Goal: Task Accomplishment & Management: Complete application form

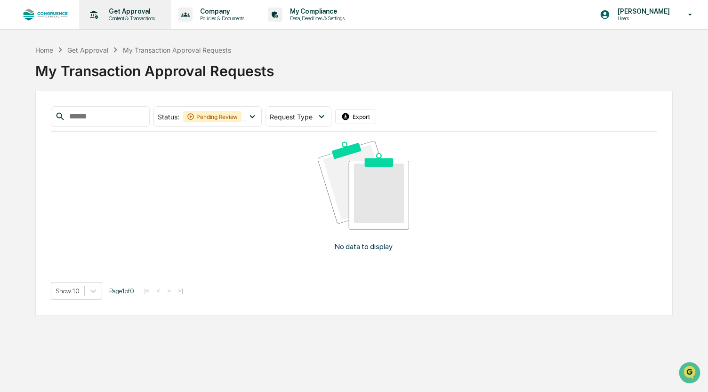
click at [137, 11] on p "Get Approval" at bounding box center [130, 12] width 58 height 8
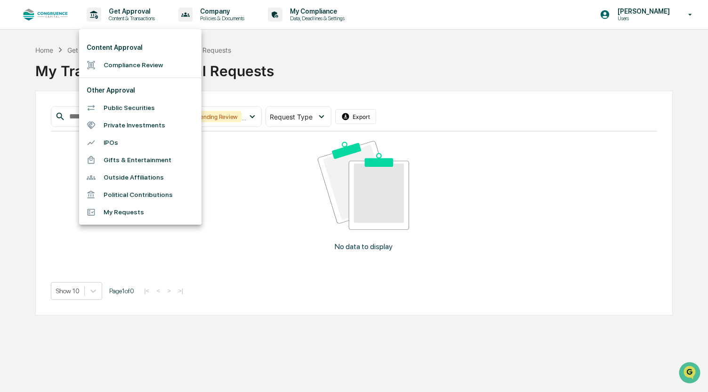
click at [53, 19] on div at bounding box center [354, 196] width 708 height 392
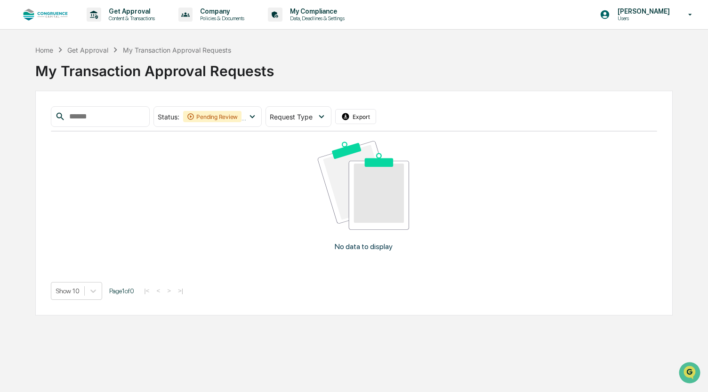
click at [42, 12] on img at bounding box center [45, 14] width 45 height 13
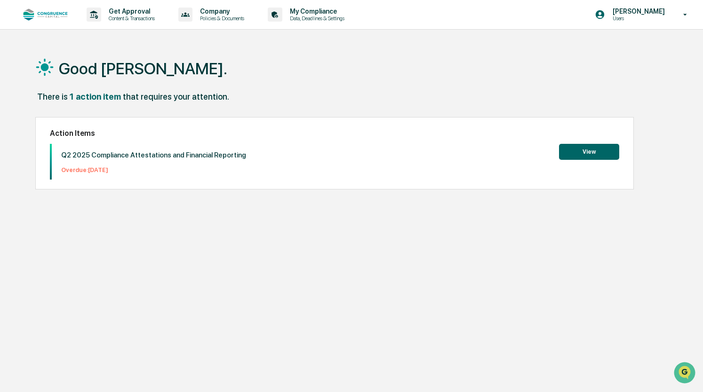
click at [610, 150] on button "View" at bounding box center [589, 152] width 60 height 16
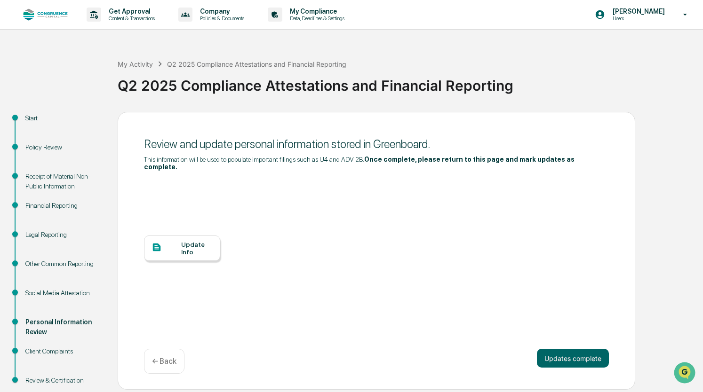
scroll to position [22, 0]
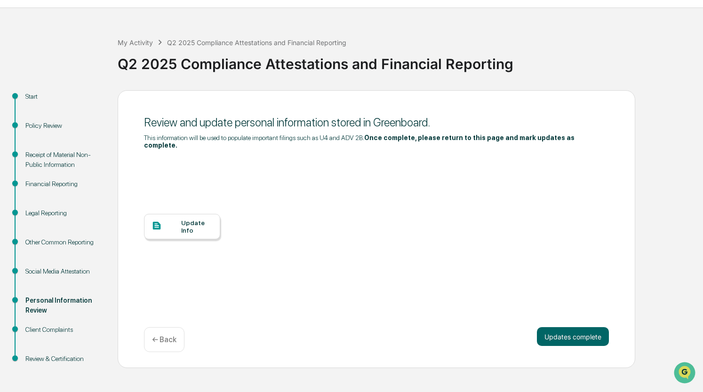
click at [202, 219] on div "Update Info" at bounding box center [197, 226] width 32 height 15
click at [566, 332] on button "Updates complete" at bounding box center [573, 337] width 72 height 19
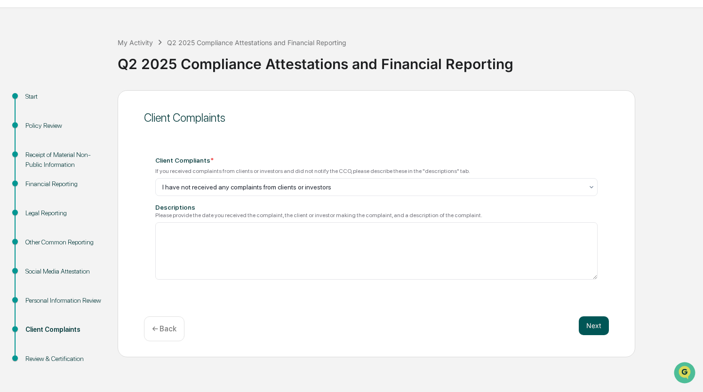
click at [596, 322] on button "Next" at bounding box center [594, 326] width 30 height 19
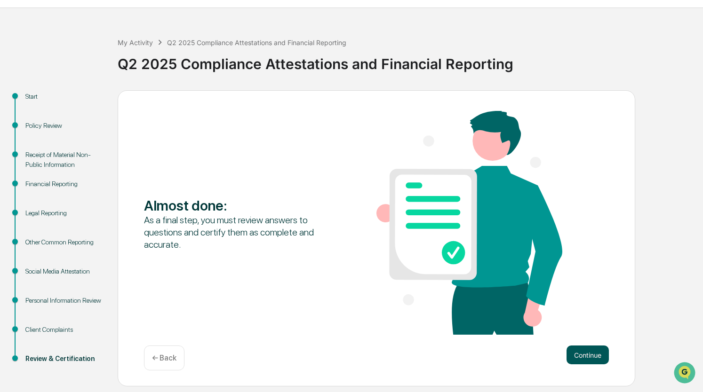
click at [590, 353] on button "Continue" at bounding box center [588, 355] width 42 height 19
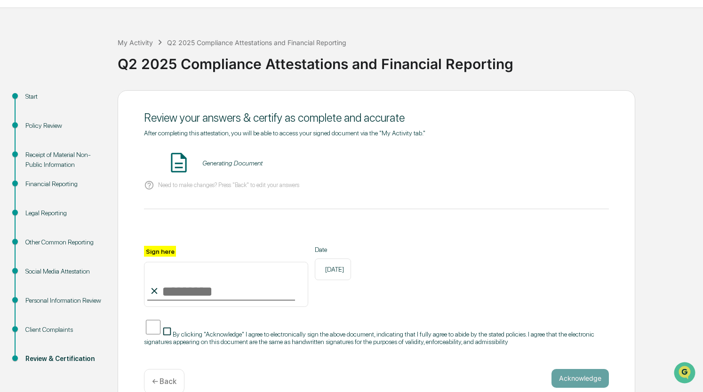
scroll to position [45, 0]
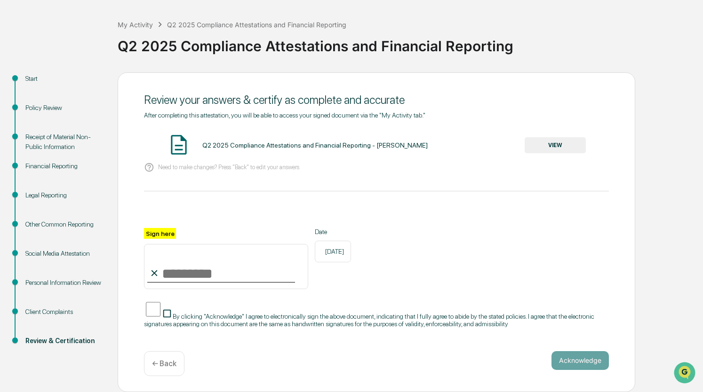
click at [556, 133] on div "Q2 2025 Compliance Attestations and Financial Reporting - [PERSON_NAME] VIEW" at bounding box center [376, 145] width 465 height 25
click at [556, 140] on button "VIEW" at bounding box center [555, 145] width 61 height 16
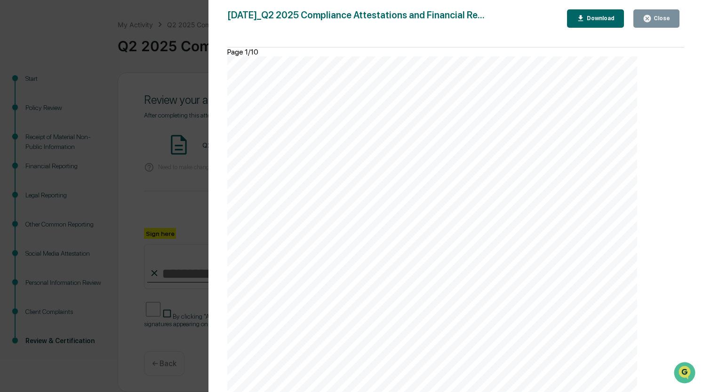
scroll to position [44, 0]
click at [259, 222] on div at bounding box center [432, 346] width 410 height 580
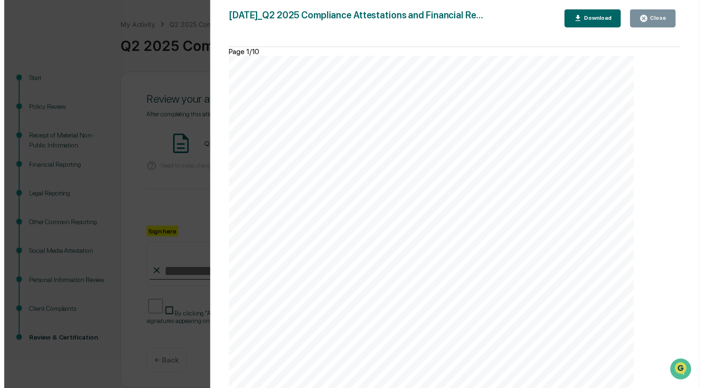
scroll to position [45, 0]
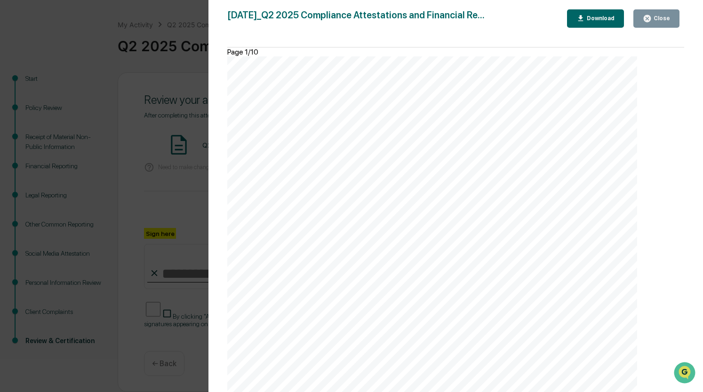
click at [660, 20] on div "Close" at bounding box center [661, 18] width 18 height 7
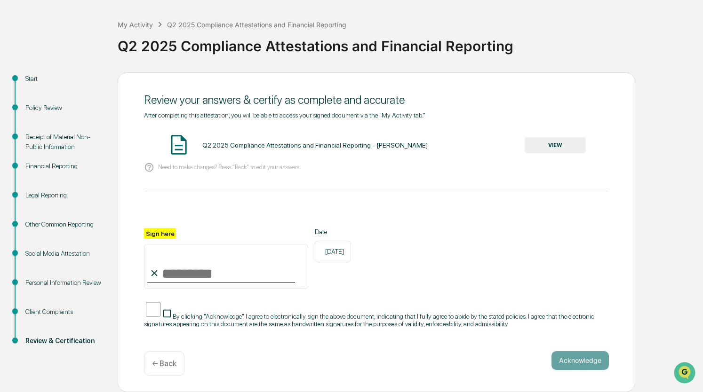
click at [184, 260] on input "Sign here" at bounding box center [226, 266] width 164 height 45
type input "**********"
click at [573, 357] on button "Acknowledge" at bounding box center [580, 361] width 57 height 19
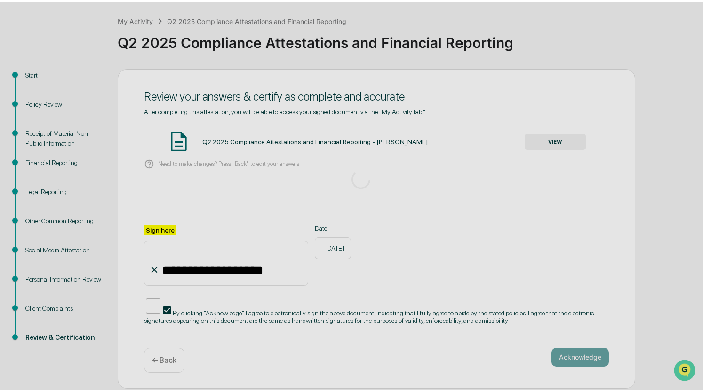
scroll to position [22, 0]
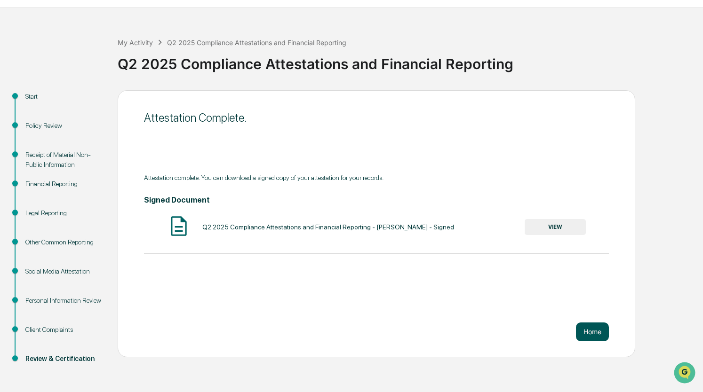
click at [596, 329] on button "Home" at bounding box center [592, 332] width 33 height 19
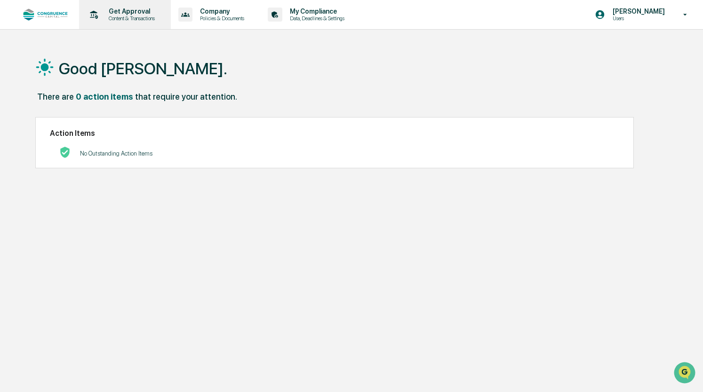
click at [131, 12] on p "Get Approval" at bounding box center [130, 12] width 58 height 8
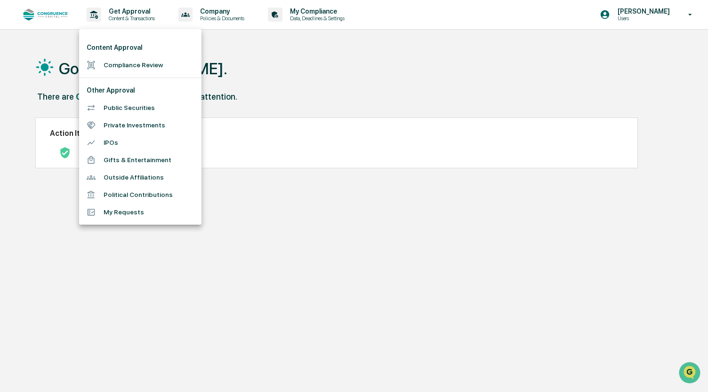
click at [232, 16] on div at bounding box center [354, 196] width 708 height 392
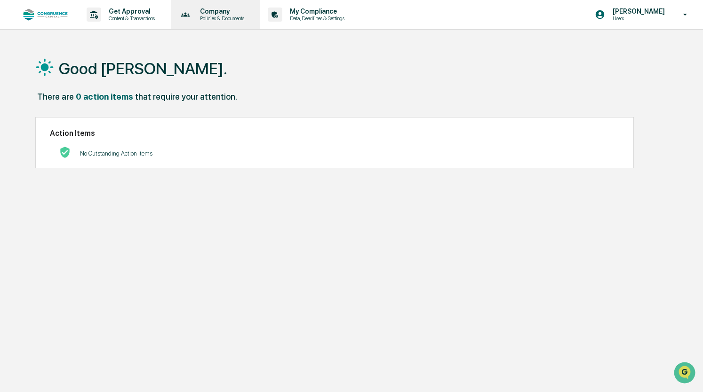
click at [216, 17] on p "Policies & Documents" at bounding box center [220, 18] width 56 height 7
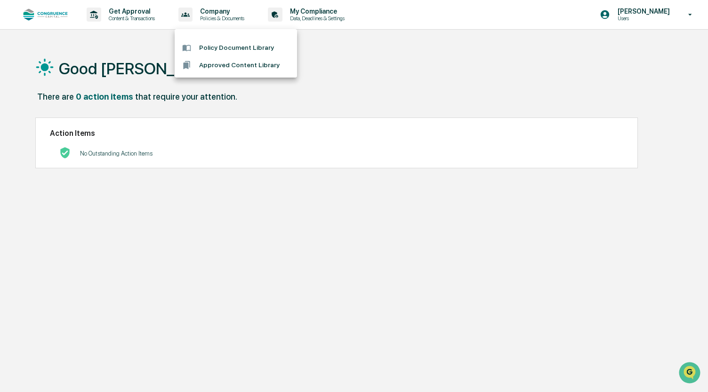
click at [305, 11] on div at bounding box center [354, 196] width 708 height 392
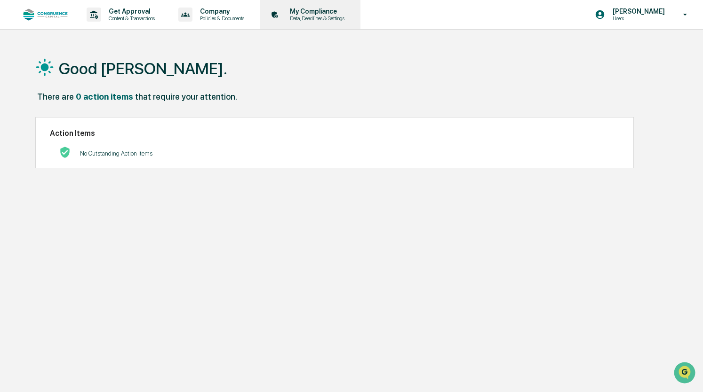
click at [289, 15] on p "Data, Deadlines & Settings" at bounding box center [315, 18] width 67 height 7
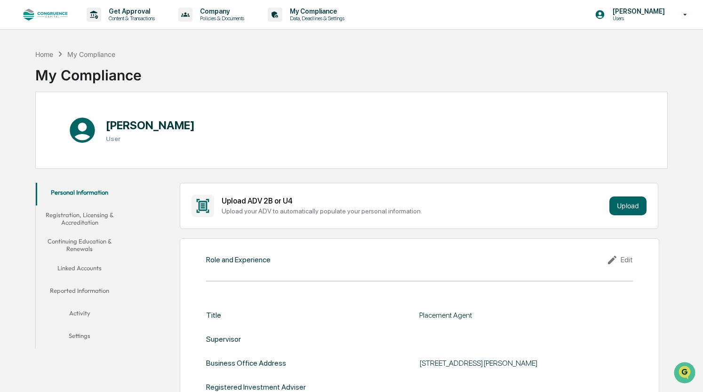
click at [55, 22] on link at bounding box center [51, 14] width 56 height 29
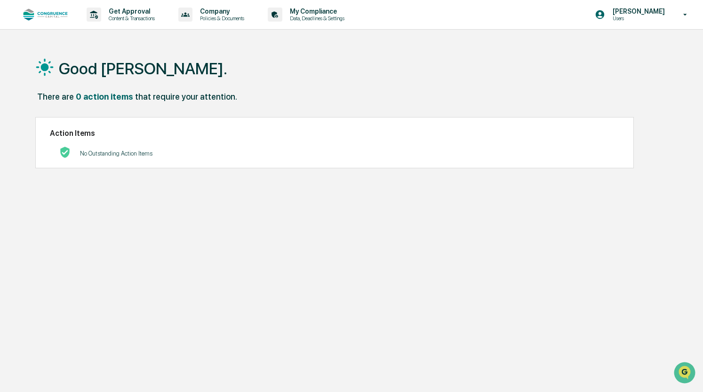
click at [178, 134] on h2 "Action Items" at bounding box center [334, 133] width 569 height 9
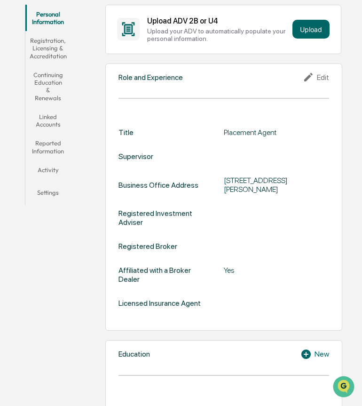
scroll to position [91, 1]
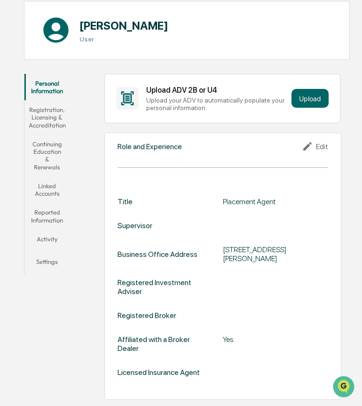
click at [46, 240] on button "Activity" at bounding box center [46, 241] width 45 height 23
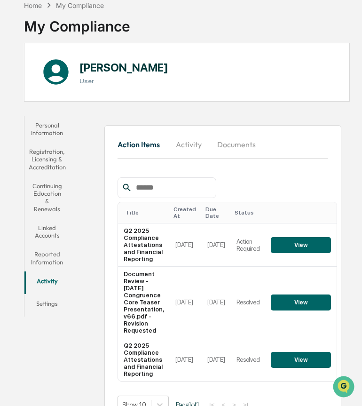
scroll to position [76, 1]
